Goal: Information Seeking & Learning: Learn about a topic

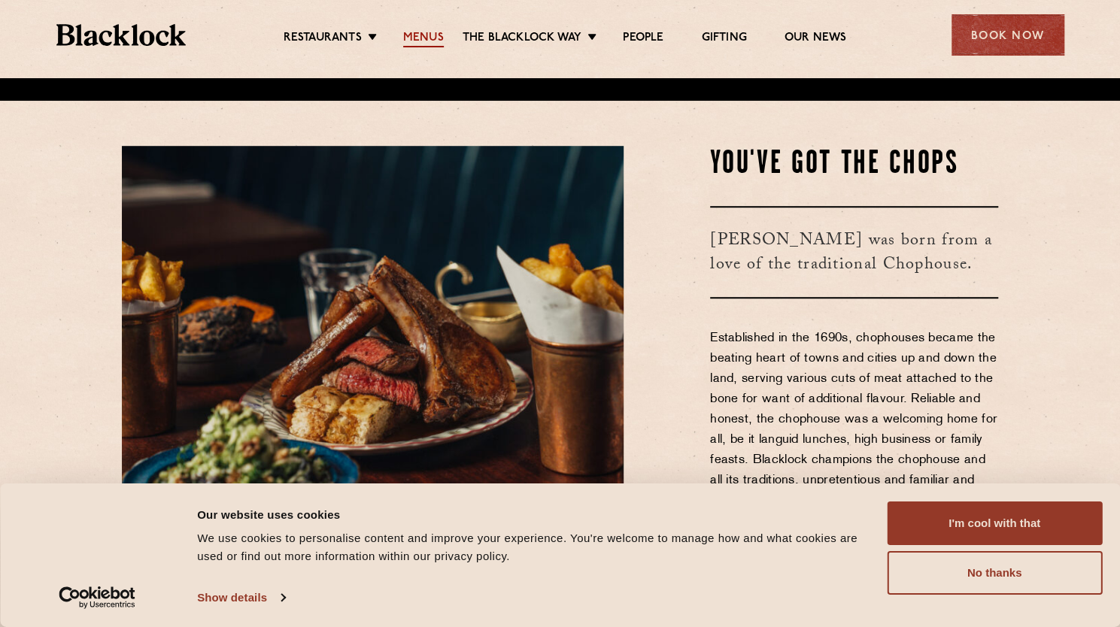
click at [403, 36] on link "Menus" at bounding box center [423, 39] width 41 height 17
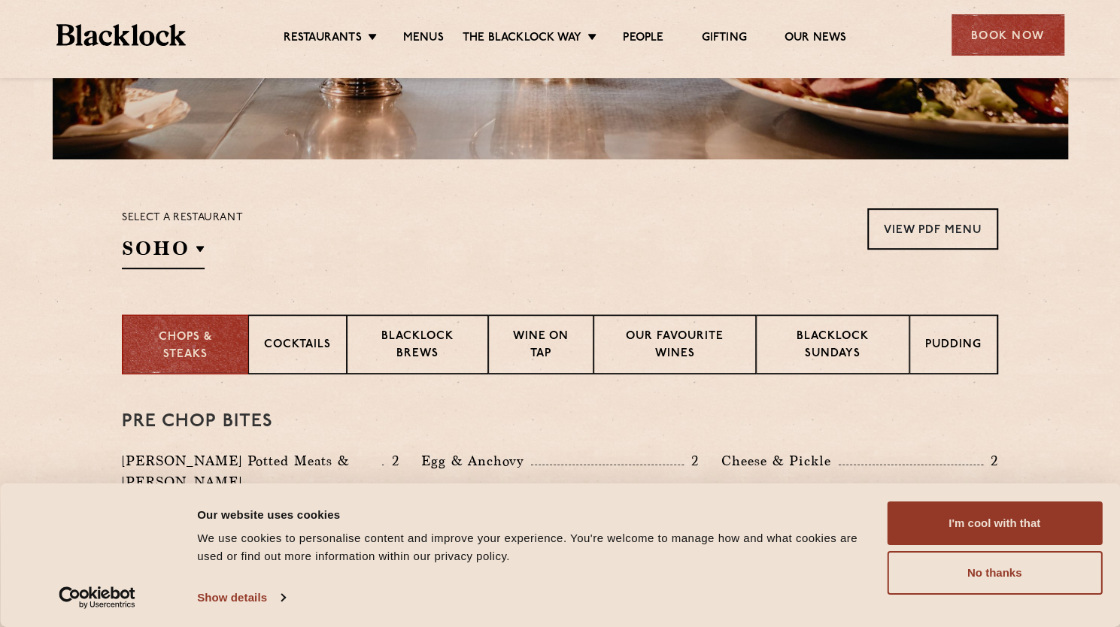
scroll to position [451, 0]
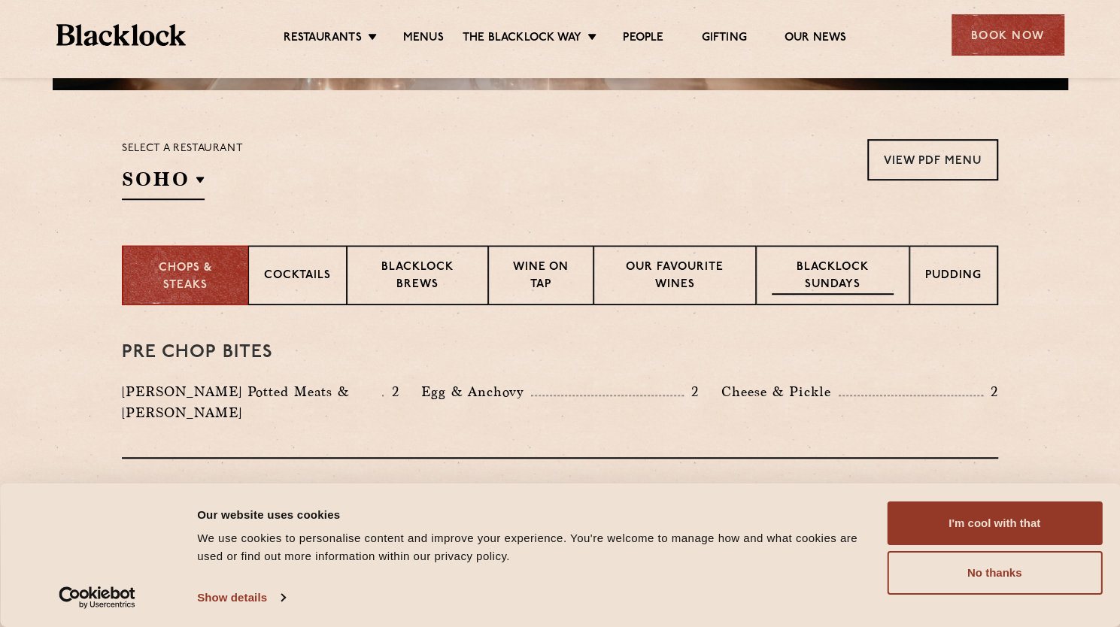
click at [802, 277] on p "Blacklock Sundays" at bounding box center [833, 276] width 122 height 35
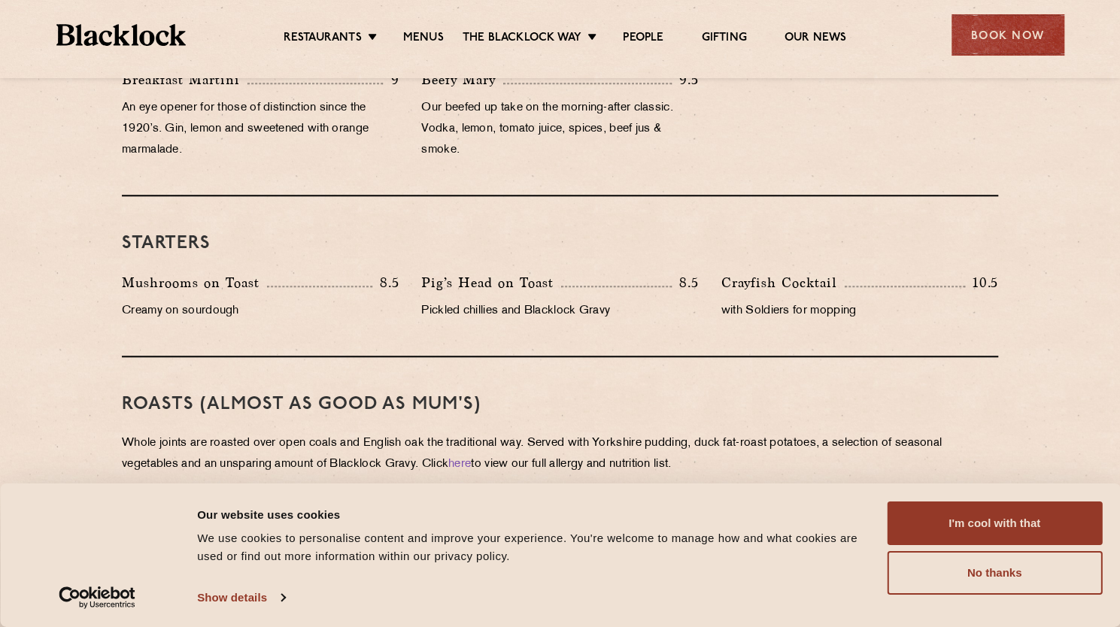
scroll to position [1053, 0]
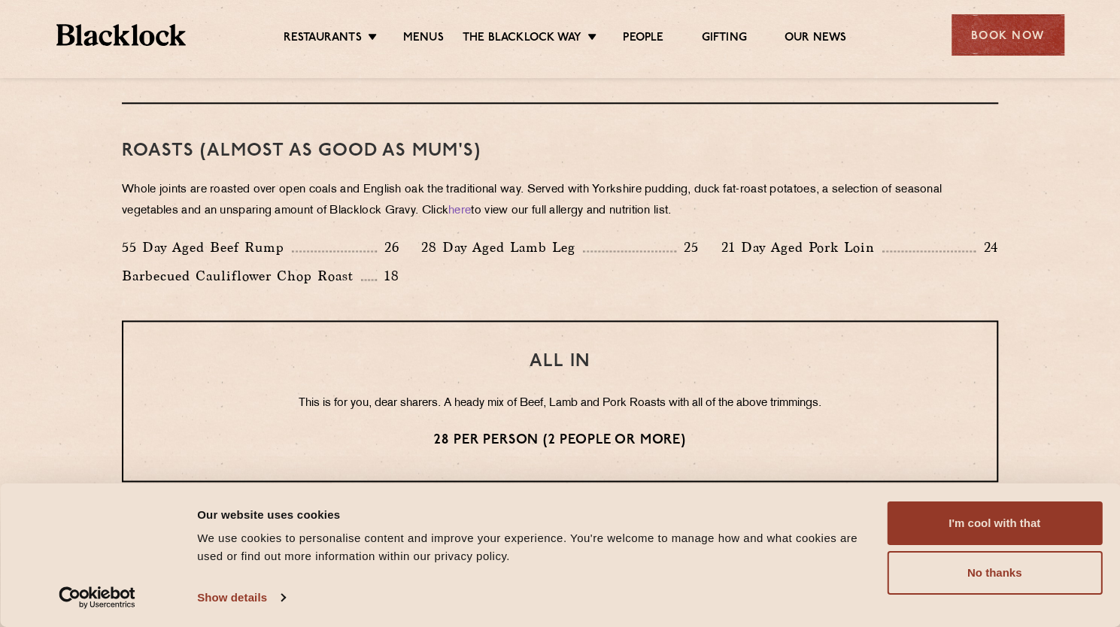
click at [377, 252] on p "26" at bounding box center [388, 248] width 23 height 20
click at [463, 279] on div "55 Day Aged Beef Rump 26 28 Day Aged Lamb Leg 25 21 Day Aged Pork Loin 24 Barbe…" at bounding box center [560, 265] width 899 height 57
click at [642, 362] on h3 "ALL IN" at bounding box center [559, 362] width 813 height 20
click at [800, 415] on div "ALL IN This is for you, dear sharers. A heady mix of Beef, Lamb and Pork Roasts…" at bounding box center [560, 401] width 876 height 162
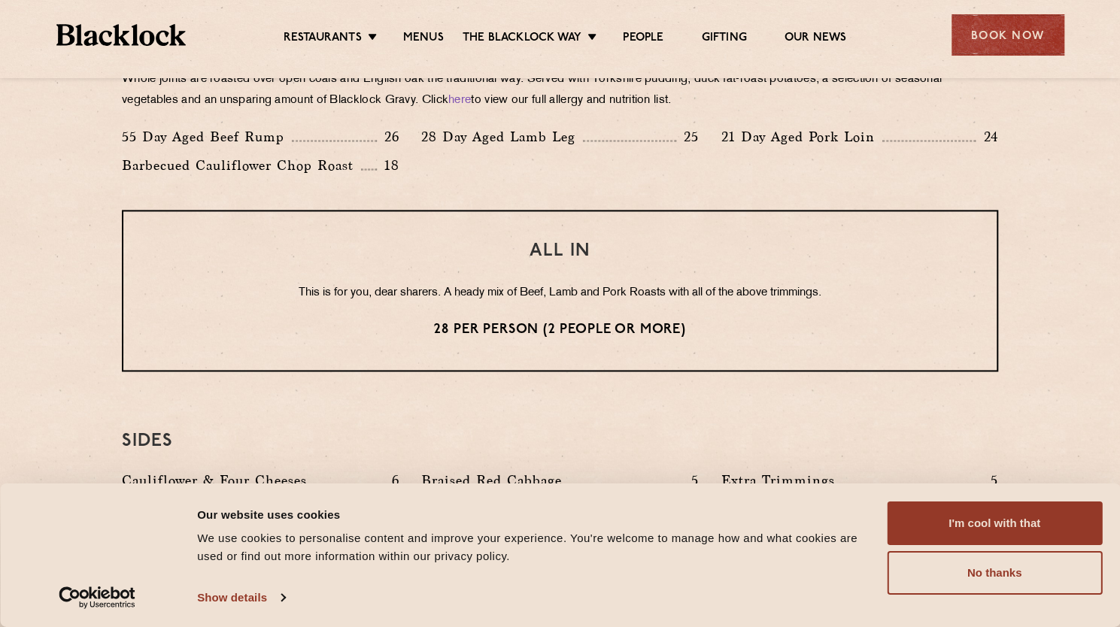
scroll to position [1278, 0]
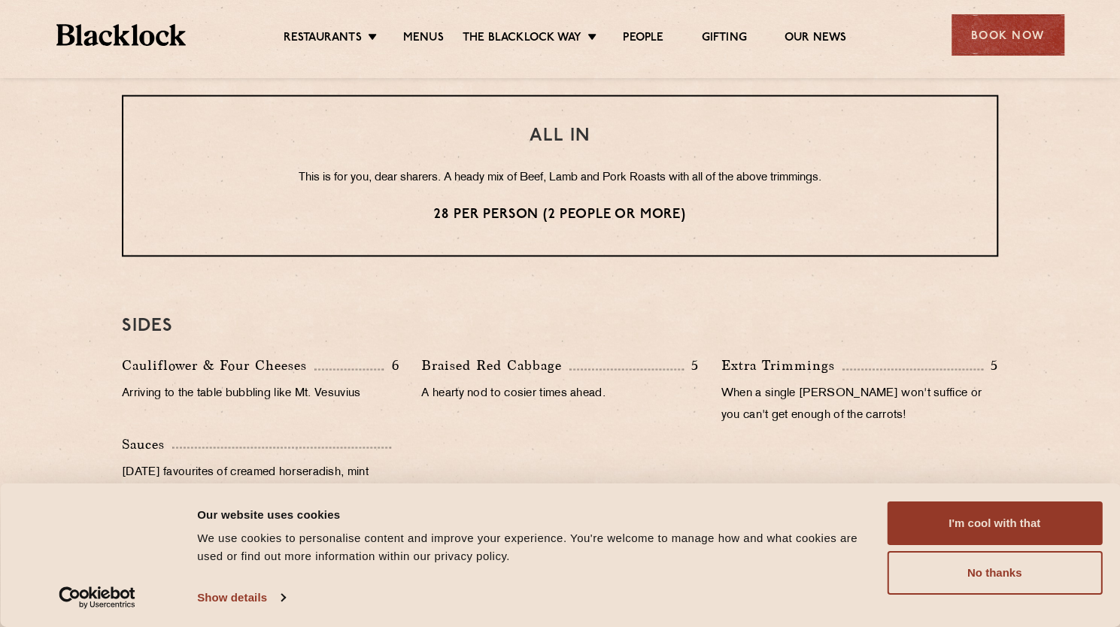
drag, startPoint x: 844, startPoint y: 253, endPoint x: 809, endPoint y: 220, distance: 47.9
click at [842, 253] on div "ALL IN This is for you, dear sharers. A heady mix of Beef, Lamb and Pork Roasts…" at bounding box center [560, 176] width 876 height 162
